Goal: Task Accomplishment & Management: Manage account settings

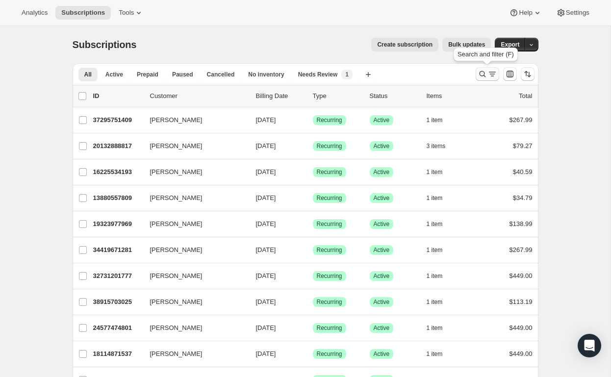
click at [494, 75] on icon "Search and filter results" at bounding box center [492, 74] width 10 height 10
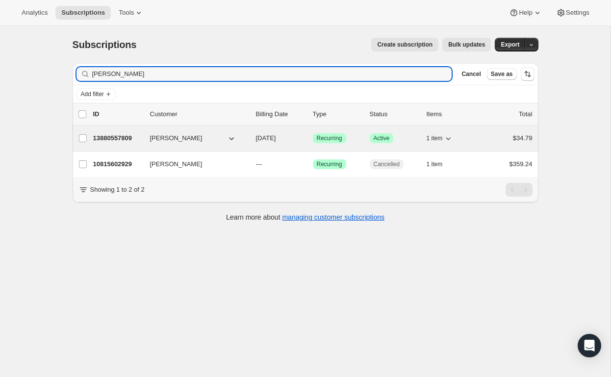
type input "[PERSON_NAME]"
click at [115, 138] on p "13880557809" at bounding box center [117, 138] width 49 height 10
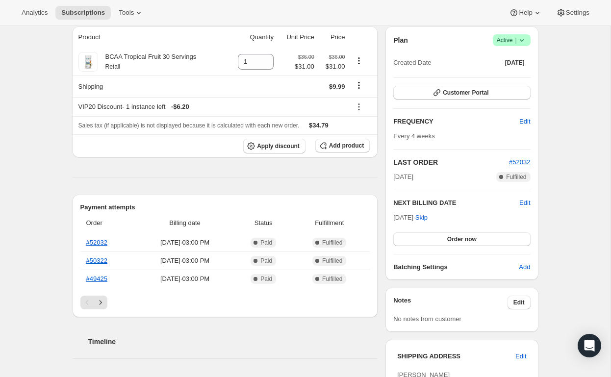
scroll to position [91, 0]
click at [464, 237] on span "Order now" at bounding box center [461, 238] width 29 height 8
click at [456, 239] on span "Click to confirm" at bounding box center [461, 238] width 45 height 8
